Goal: Transaction & Acquisition: Purchase product/service

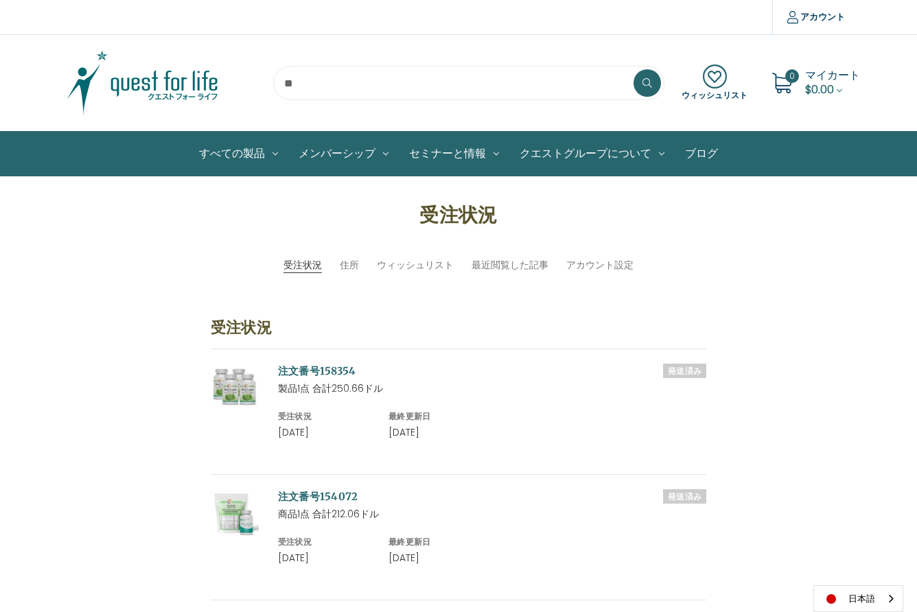
click at [310, 89] on input "search" at bounding box center [468, 83] width 391 height 34
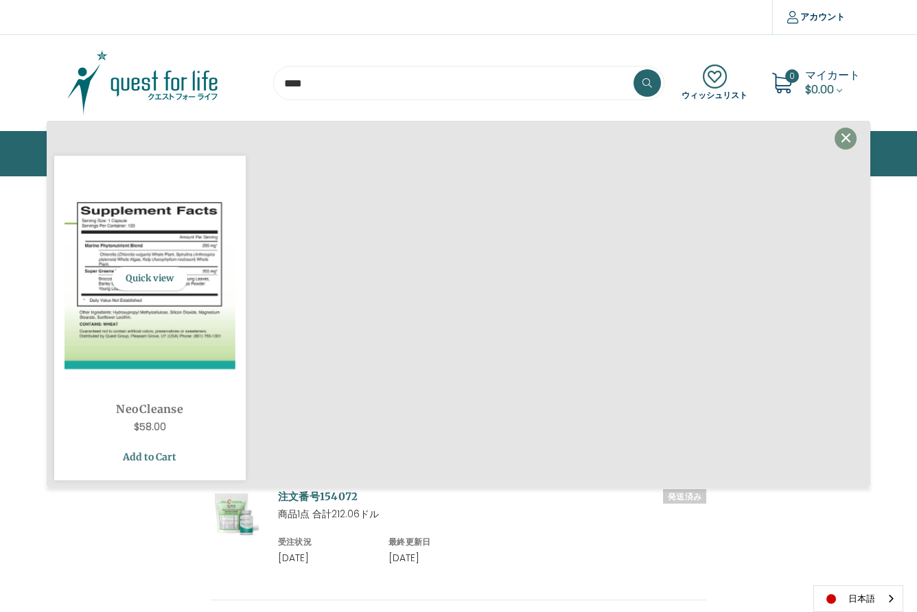
type input "****"
click at [149, 454] on link "Add to Cart" at bounding box center [150, 457] width 171 height 26
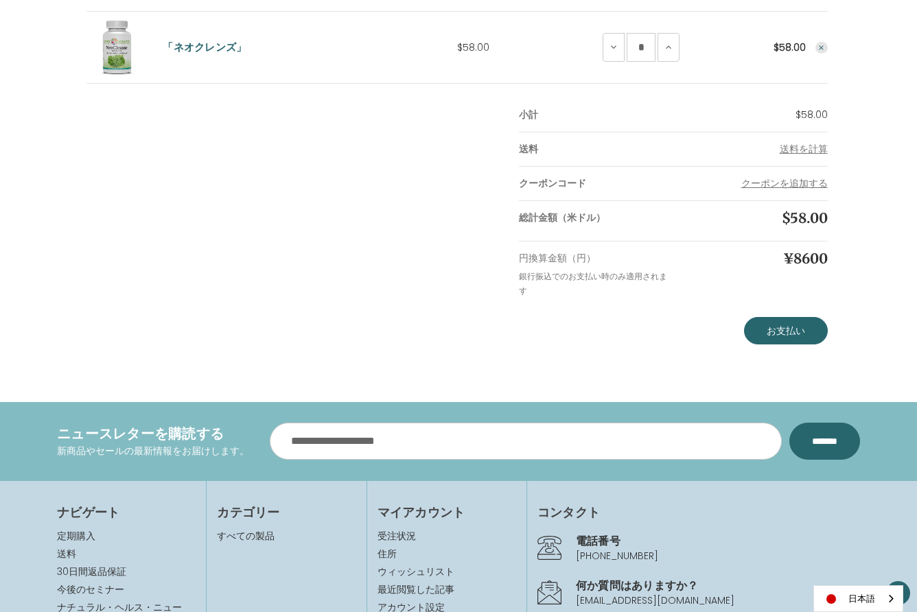
scroll to position [291, 0]
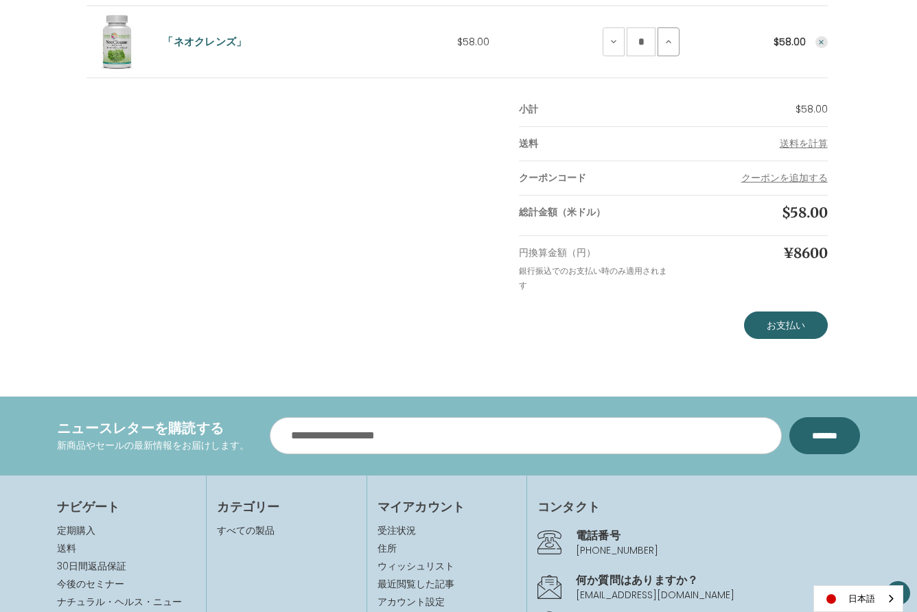
click at [667, 38] on icon at bounding box center [668, 41] width 11 height 11
click at [787, 325] on link "お支払い" at bounding box center [786, 325] width 84 height 27
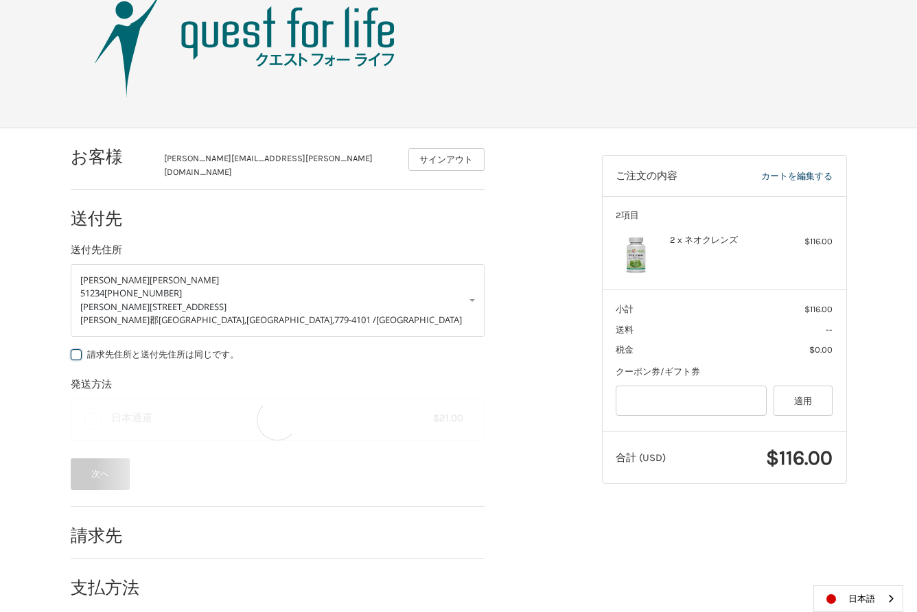
scroll to position [65, 0]
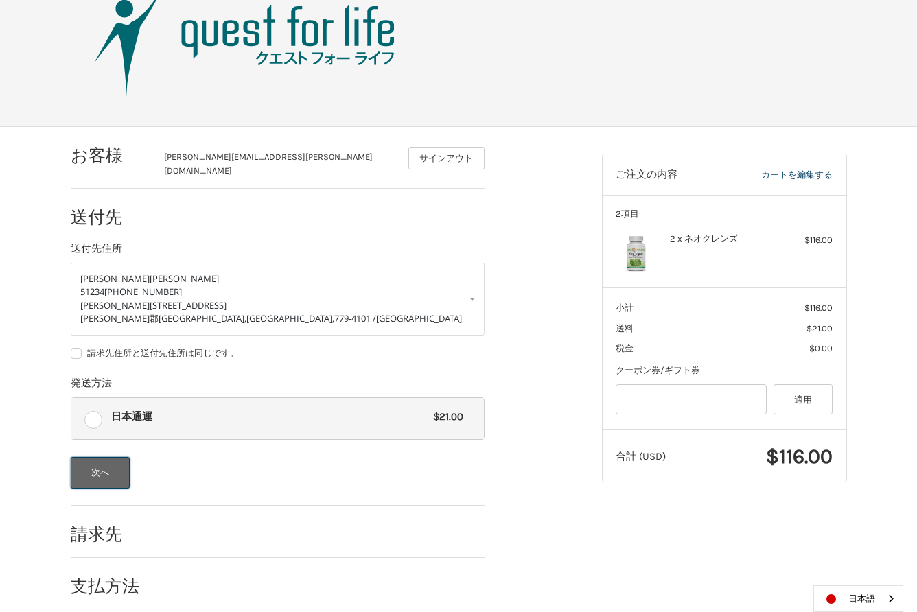
click at [102, 461] on button "次へ" at bounding box center [101, 473] width 60 height 32
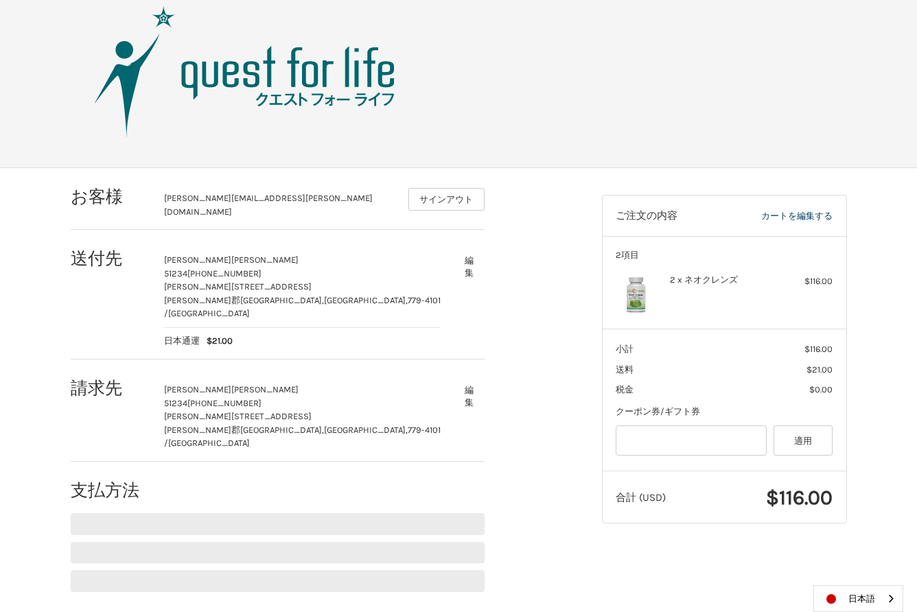
scroll to position [0, 0]
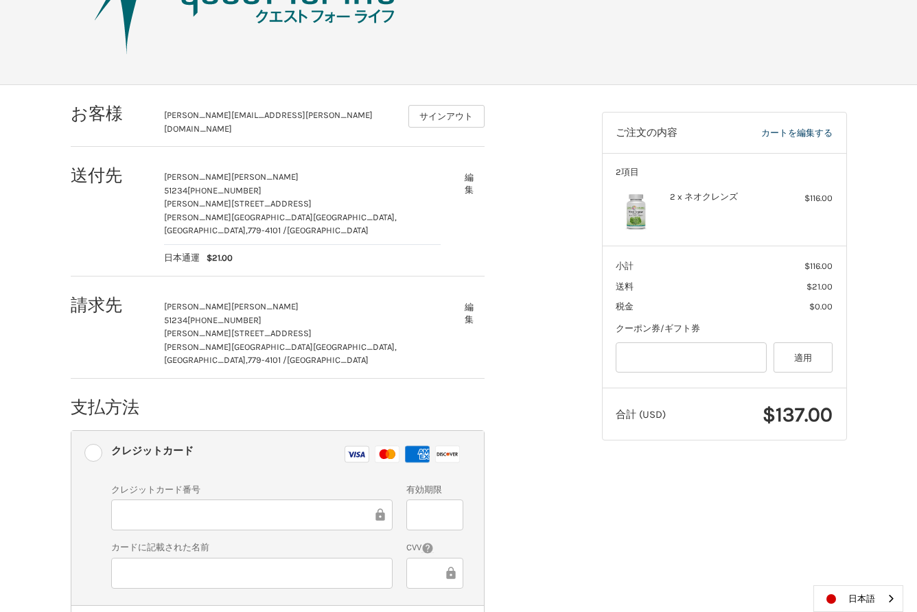
scroll to position [191, 0]
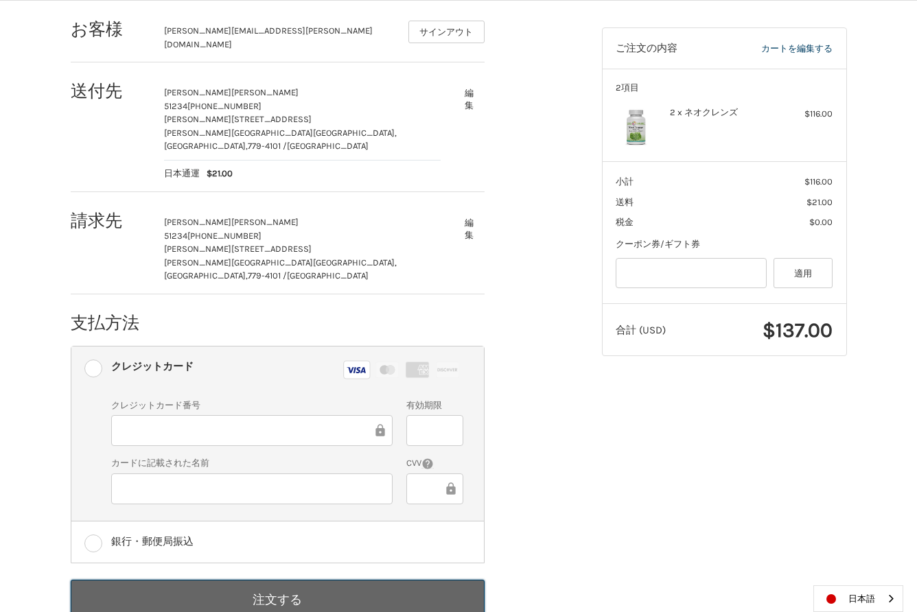
click at [281, 580] on button "注文する" at bounding box center [278, 599] width 414 height 39
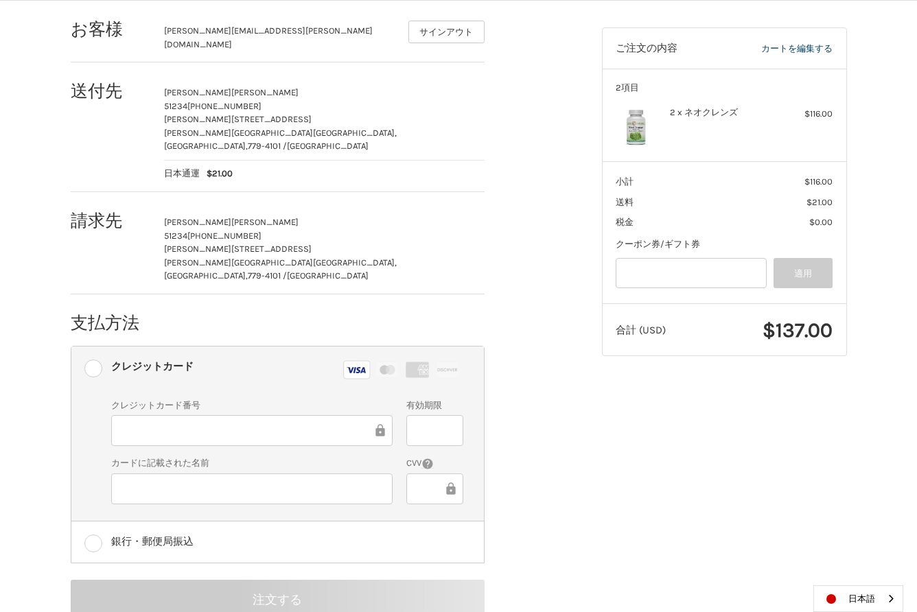
scroll to position [0, 0]
